Goal: Task Accomplishment & Management: Manage account settings

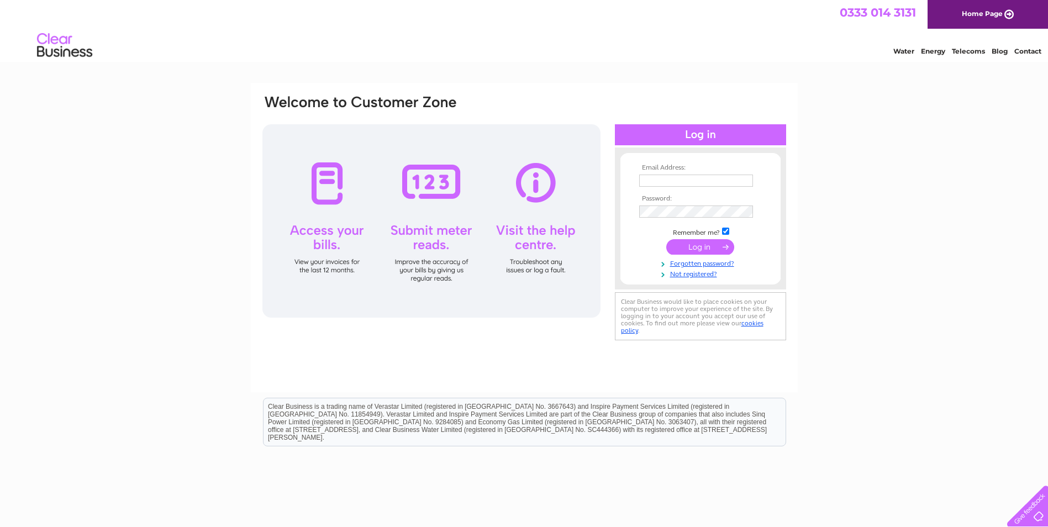
type input "[PERSON_NAME][EMAIL_ADDRESS][PERSON_NAME][DOMAIN_NAME]"
click at [708, 245] on input "submit" at bounding box center [700, 246] width 68 height 15
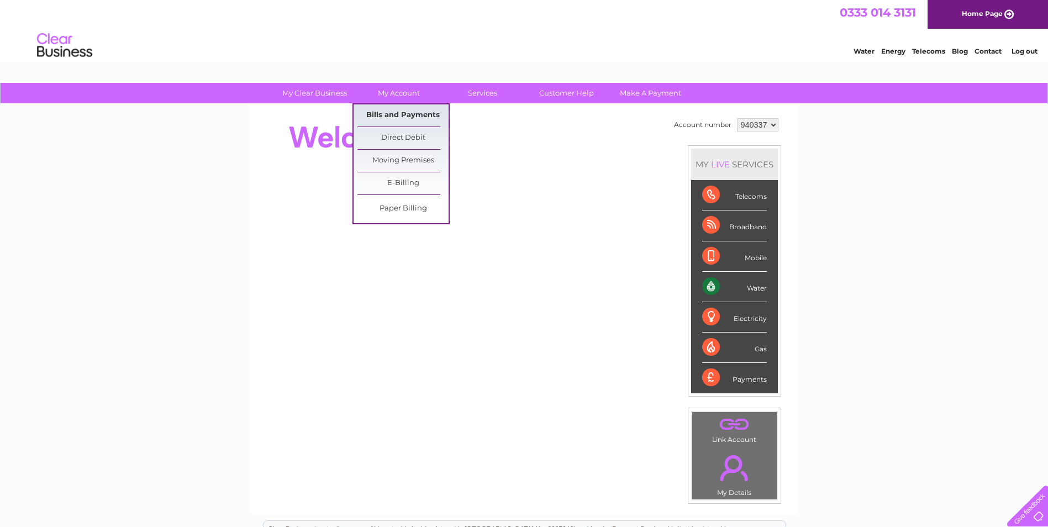
click at [406, 112] on link "Bills and Payments" at bounding box center [402, 115] width 91 height 22
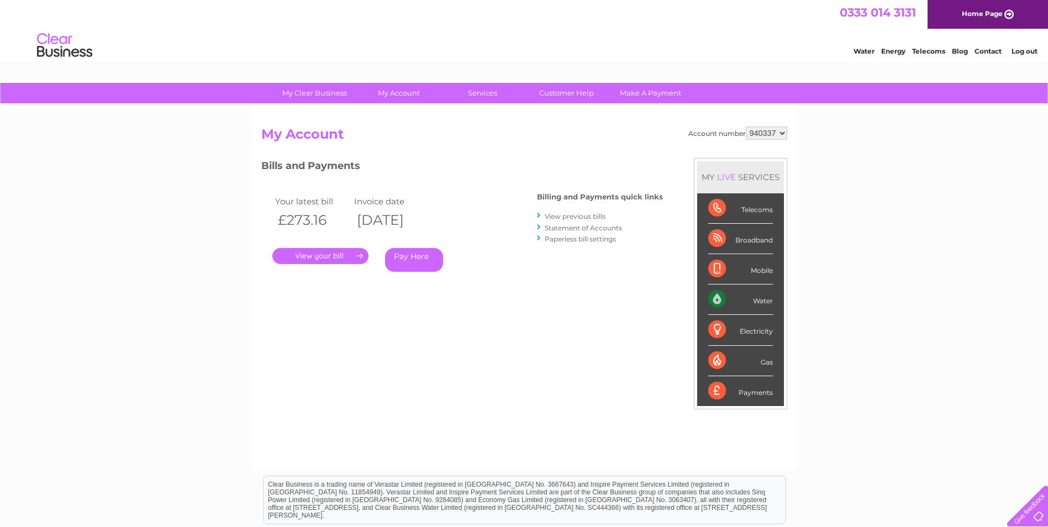
click at [326, 254] on link "." at bounding box center [320, 256] width 96 height 16
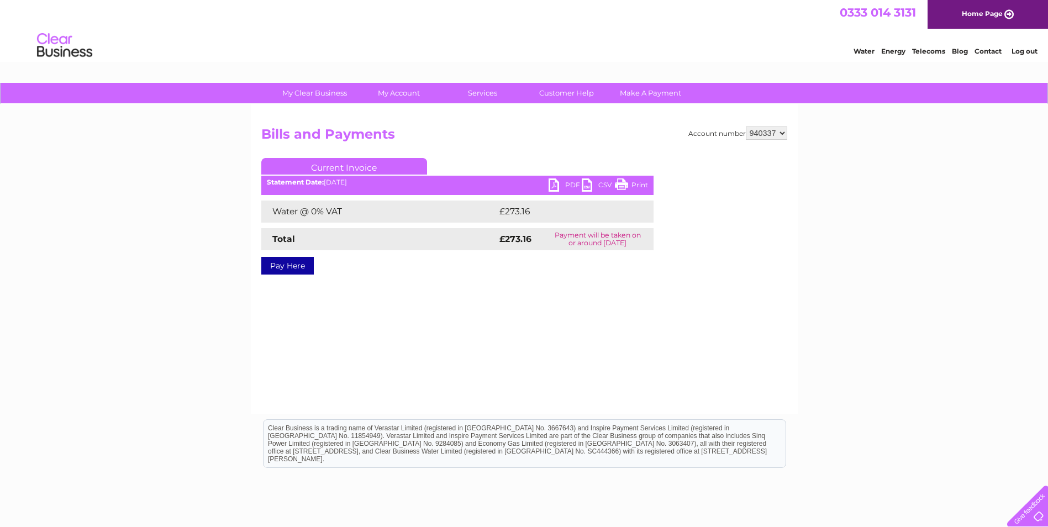
click at [554, 184] on link "PDF" at bounding box center [564, 186] width 33 height 16
click at [1022, 51] on link "Log out" at bounding box center [1024, 51] width 26 height 8
